Goal: Task Accomplishment & Management: Use online tool/utility

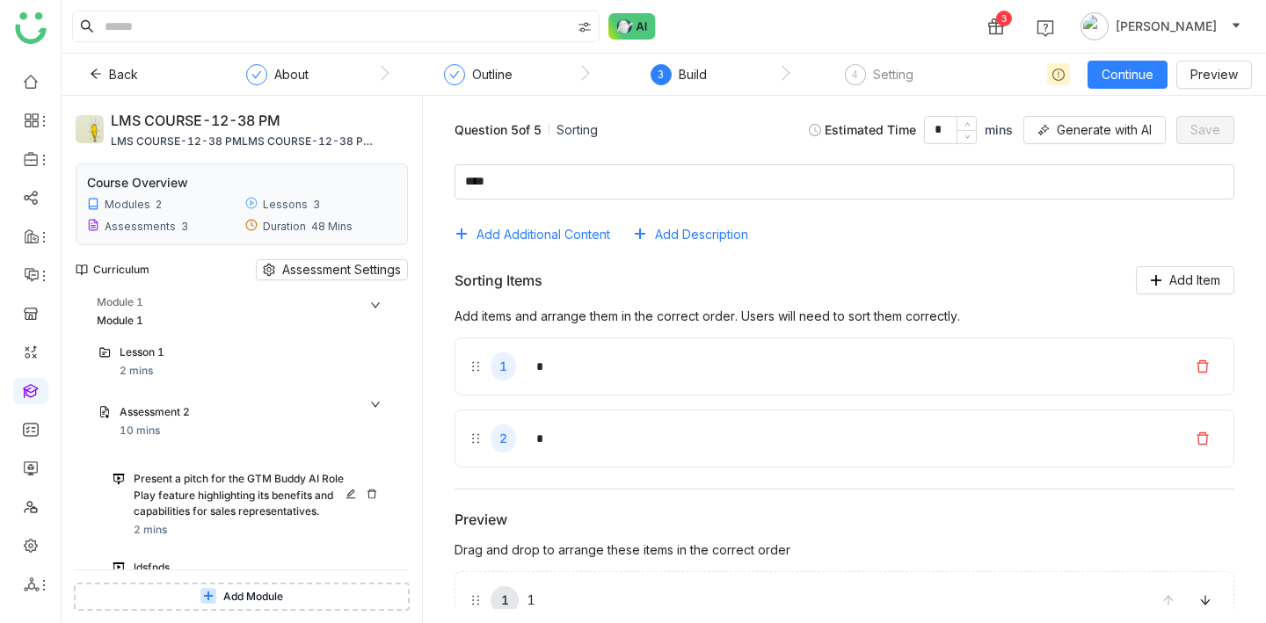
click at [356, 490] on icon at bounding box center [351, 494] width 10 height 10
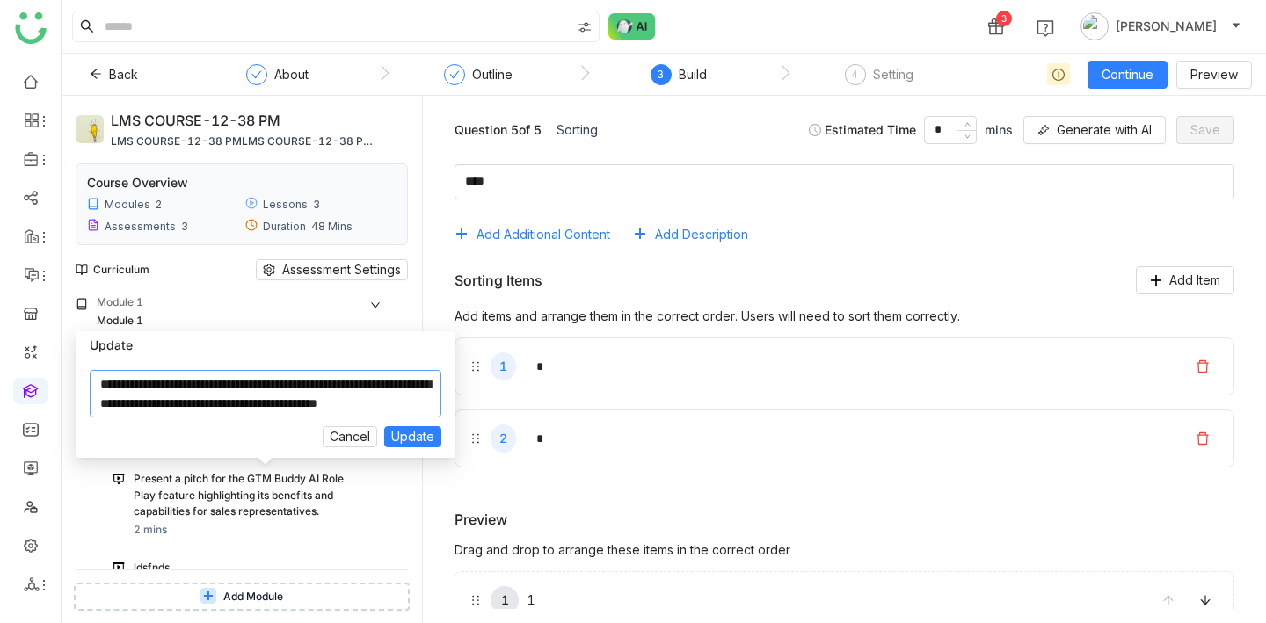
scroll to position [19, 0]
click at [382, 403] on textarea at bounding box center [266, 393] width 352 height 47
type textarea "**********"
click at [428, 433] on span "Update" at bounding box center [412, 436] width 43 height 19
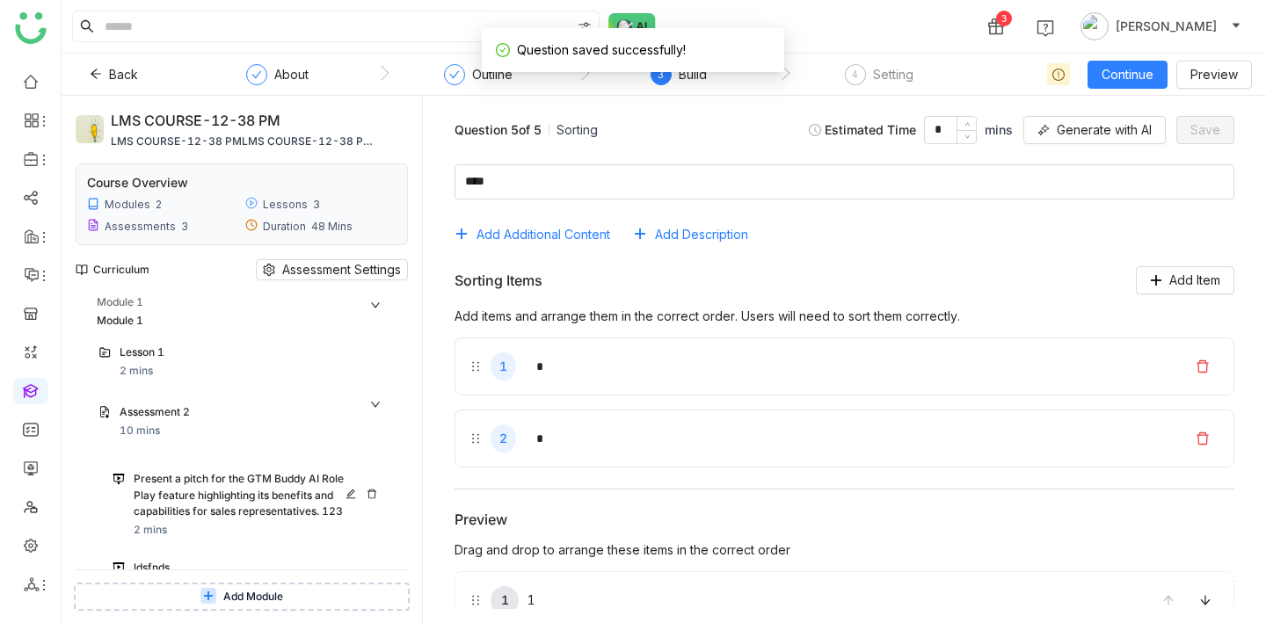
click at [331, 474] on div "Present a pitch for the GTM Buddy AI Role Play feature highlighting its benefit…" at bounding box center [244, 495] width 221 height 49
